Goal: Transaction & Acquisition: Purchase product/service

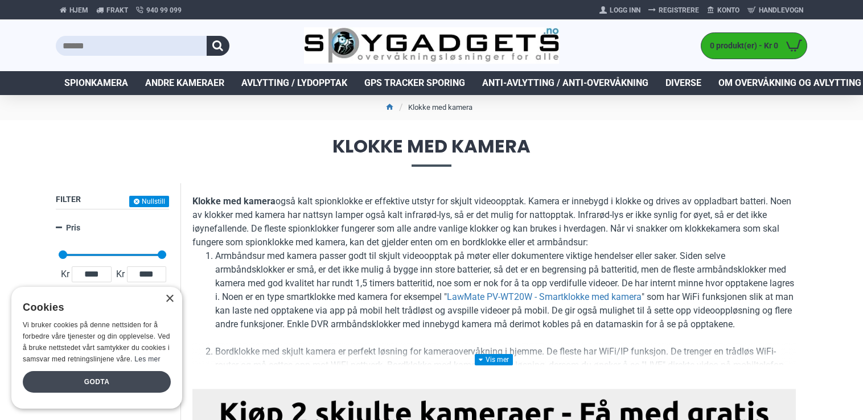
click at [114, 380] on div "Godta" at bounding box center [97, 382] width 148 height 22
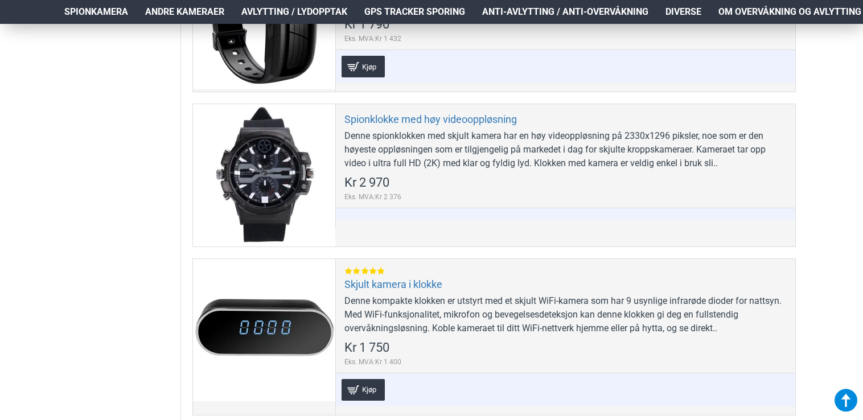
scroll to position [694, 0]
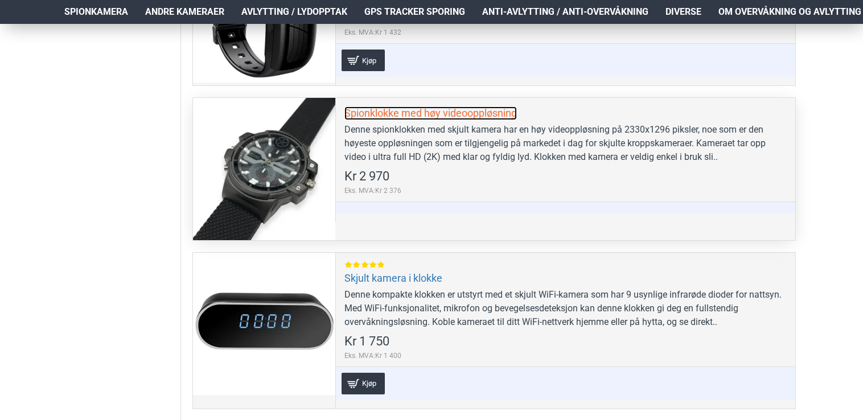
click at [430, 109] on link "Spionklokke med høy videooppløsning" at bounding box center [430, 112] width 172 height 13
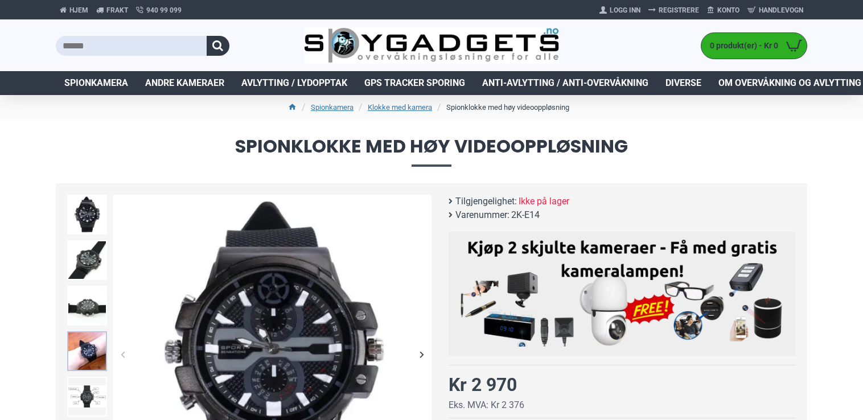
click at [86, 351] on img at bounding box center [87, 351] width 40 height 40
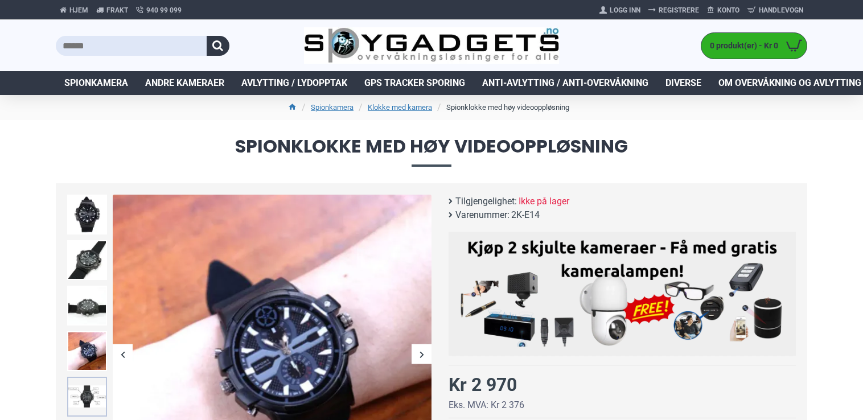
click at [89, 396] on img at bounding box center [87, 397] width 40 height 40
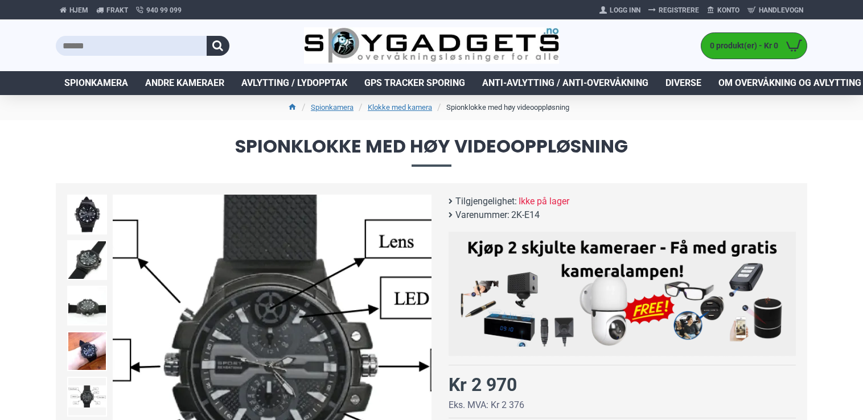
click at [272, 348] on img at bounding box center [272, 354] width 319 height 319
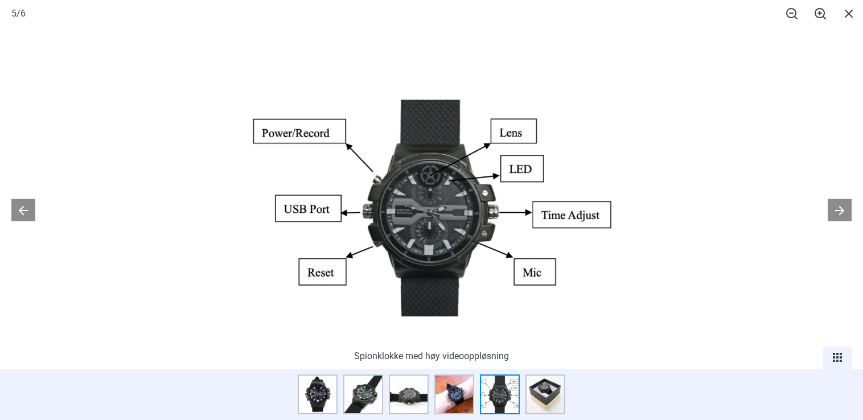
click at [427, 213] on img at bounding box center [431, 207] width 363 height 363
